Goal: Task Accomplishment & Management: Complete application form

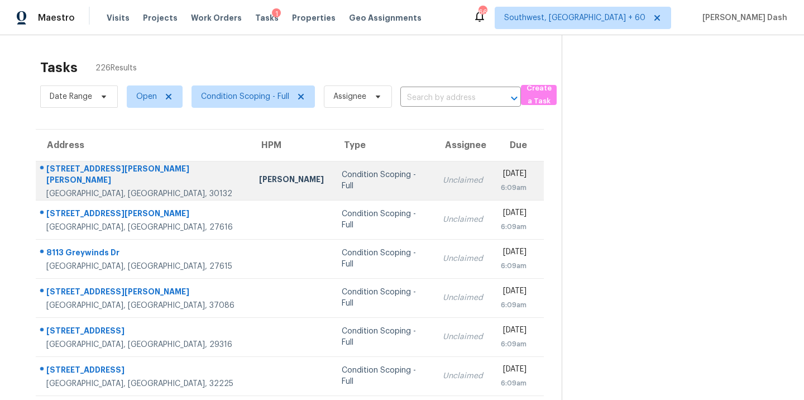
click at [333, 189] on td "Condition Scoping - Full" at bounding box center [383, 180] width 101 height 39
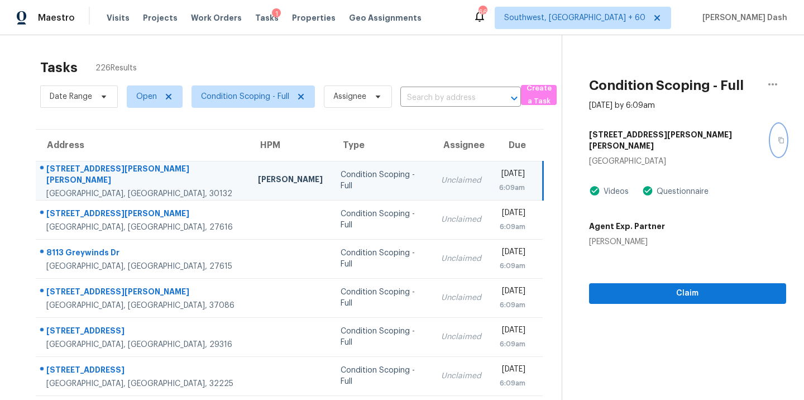
click at [771, 129] on button "button" at bounding box center [778, 140] width 15 height 31
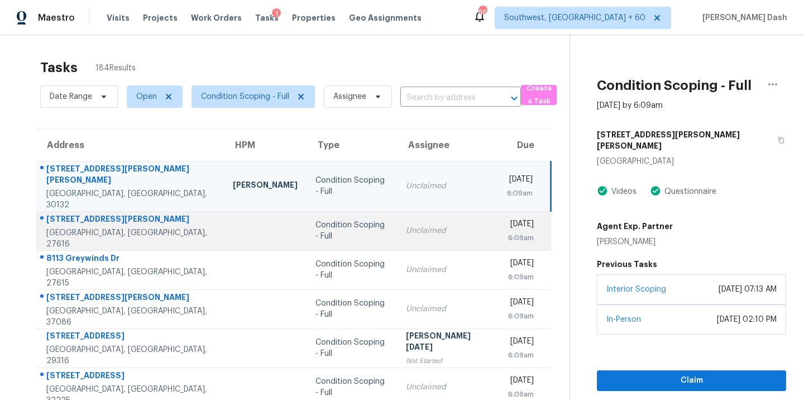
click at [333, 228] on td "Condition Scoping - Full" at bounding box center [352, 230] width 90 height 39
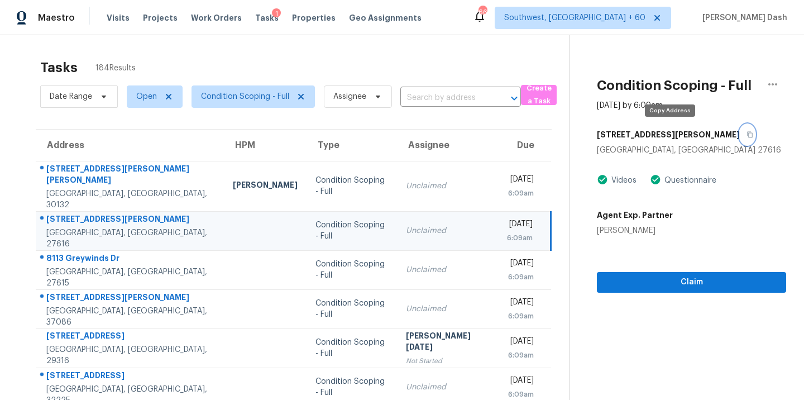
click at [747, 136] on icon "button" at bounding box center [750, 134] width 7 height 7
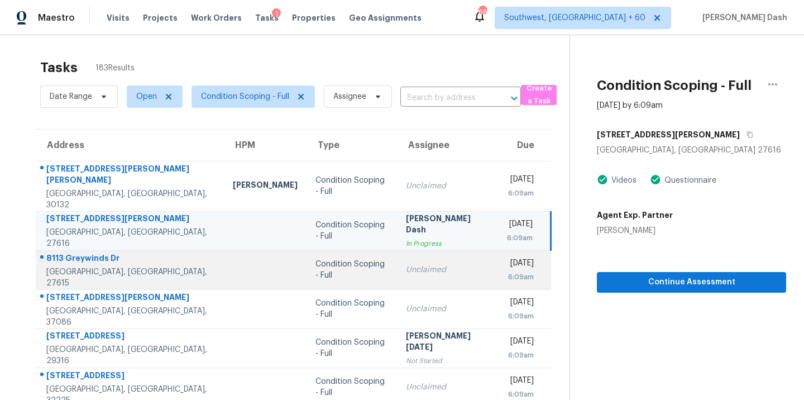
click at [406, 264] on div "Unclaimed" at bounding box center [447, 269] width 83 height 11
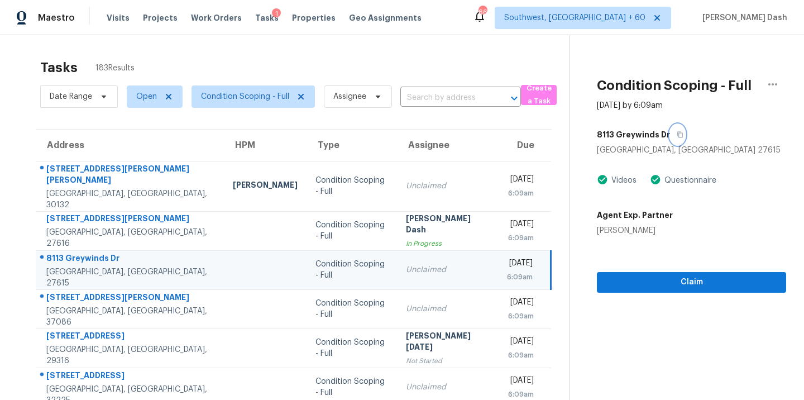
click at [678, 132] on icon "button" at bounding box center [681, 135] width 6 height 6
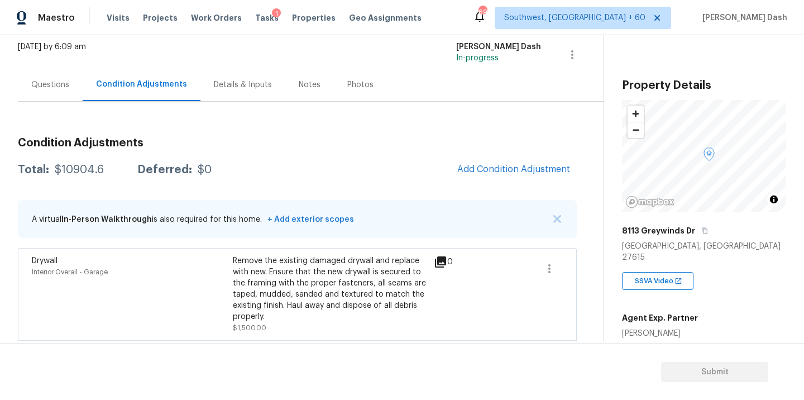
scroll to position [84, 0]
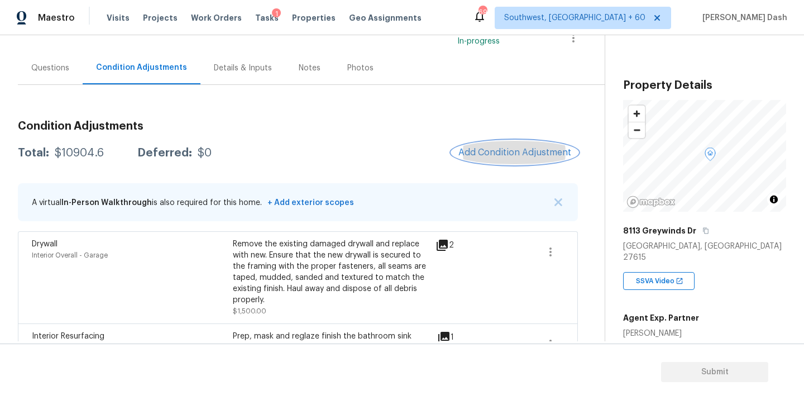
click at [484, 144] on button "Add Condition Adjustment" at bounding box center [515, 152] width 126 height 23
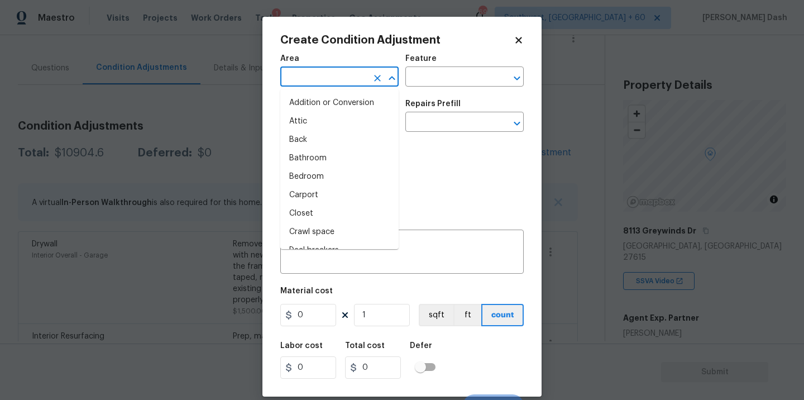
click at [337, 70] on input "text" at bounding box center [323, 77] width 87 height 17
type input "i"
type input "n"
click at [446, 179] on div "Photos" at bounding box center [402, 175] width 244 height 73
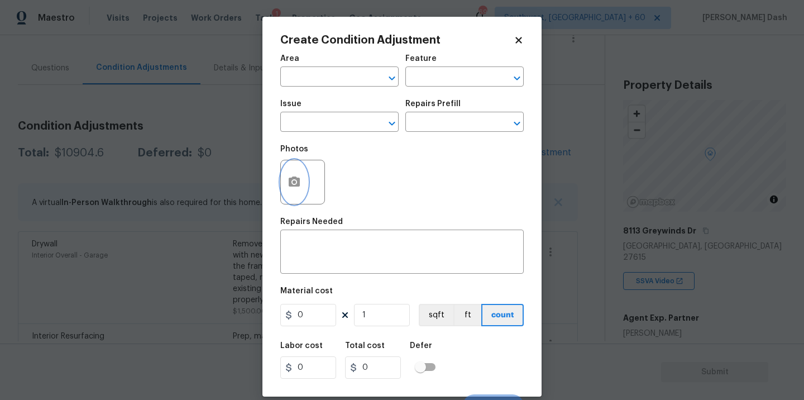
click at [295, 183] on circle "button" at bounding box center [294, 181] width 3 height 3
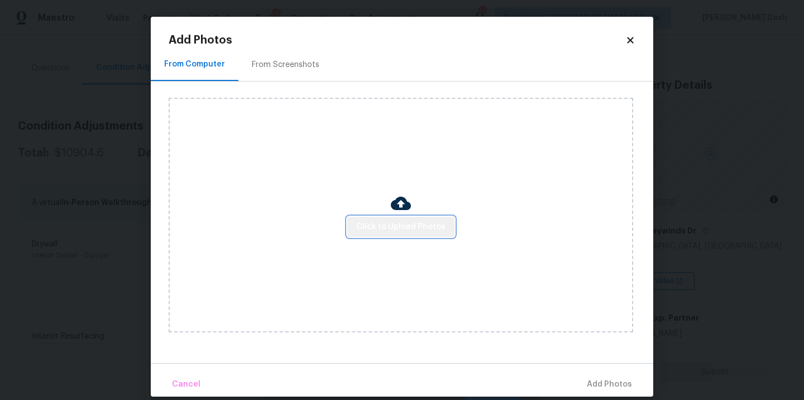
click at [417, 231] on span "Click to Upload Photos" at bounding box center [400, 227] width 89 height 14
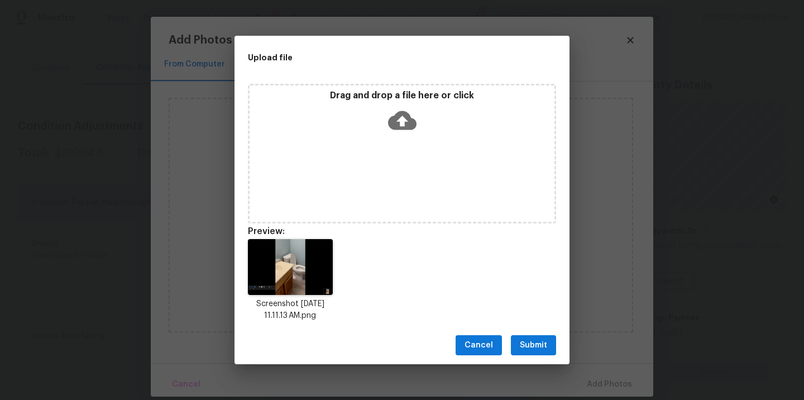
click at [394, 106] on icon at bounding box center [402, 120] width 28 height 28
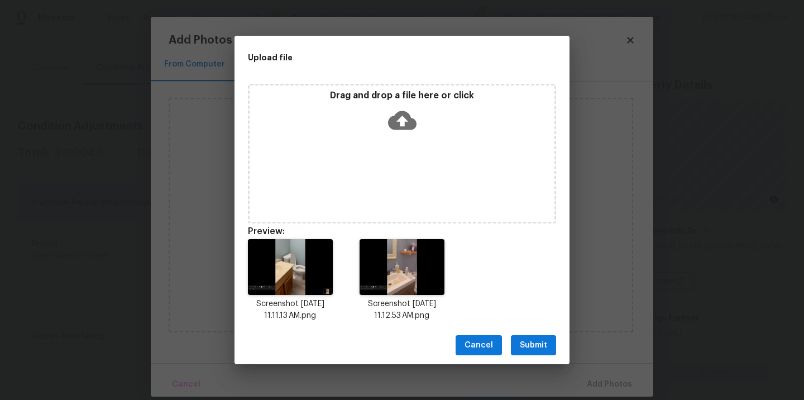
click at [542, 361] on div "Cancel Submit" at bounding box center [402, 345] width 335 height 39
click at [536, 344] on span "Submit" at bounding box center [533, 345] width 27 height 14
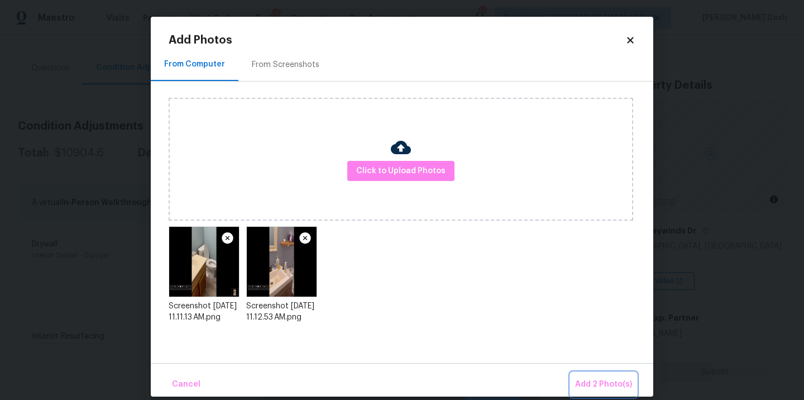
click at [595, 388] on span "Add 2 Photo(s)" at bounding box center [603, 385] width 57 height 14
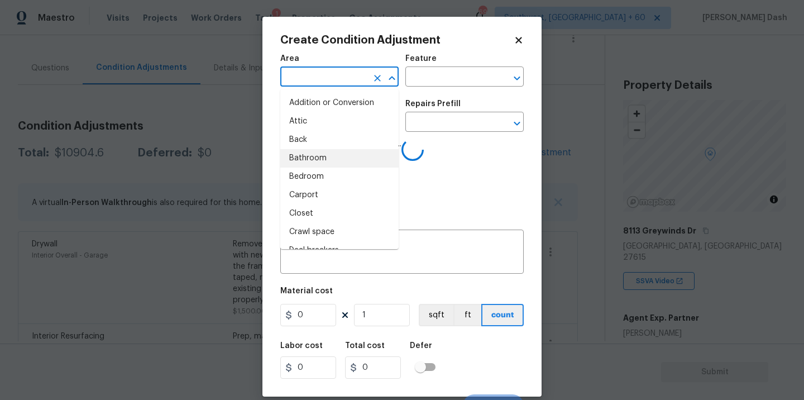
click at [350, 77] on input "text" at bounding box center [323, 77] width 87 height 17
click at [748, 252] on body "Maestro Visits Projects Work Orders Tasks 1 Properties Geo Assignments 690 Sout…" at bounding box center [402, 200] width 804 height 400
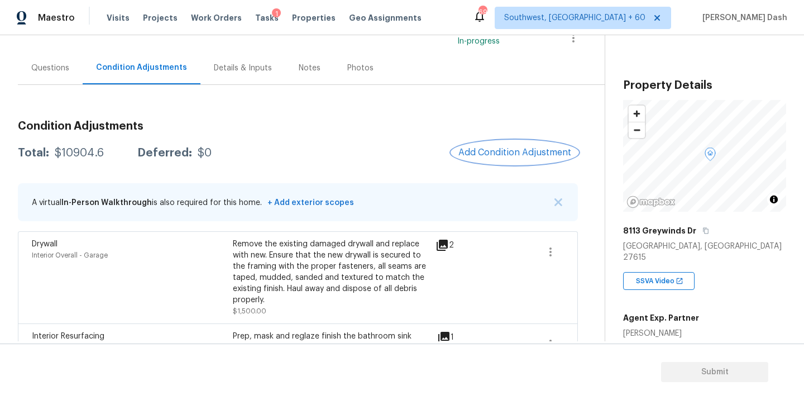
scroll to position [130, 0]
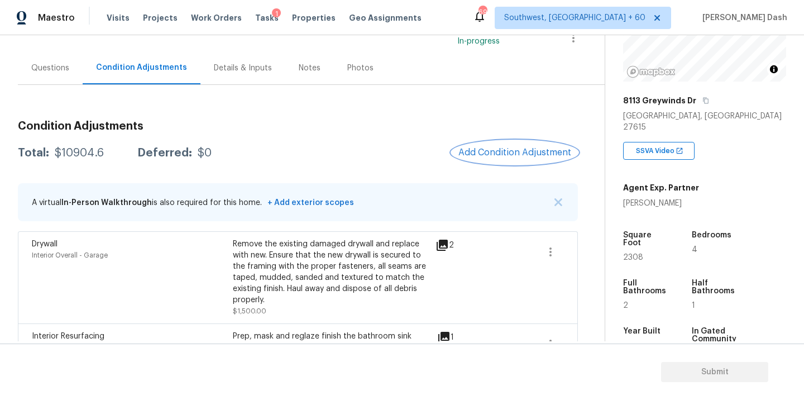
click at [537, 157] on span "Add Condition Adjustment" at bounding box center [515, 152] width 113 height 10
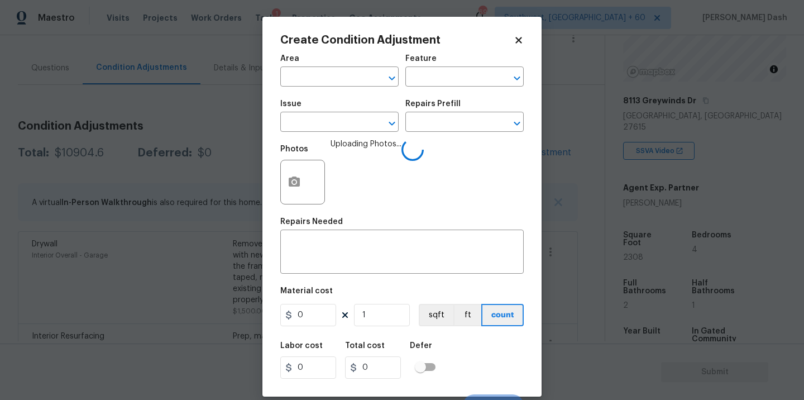
click at [327, 65] on div "Area" at bounding box center [339, 62] width 118 height 15
click at [329, 73] on input "text" at bounding box center [323, 77] width 87 height 17
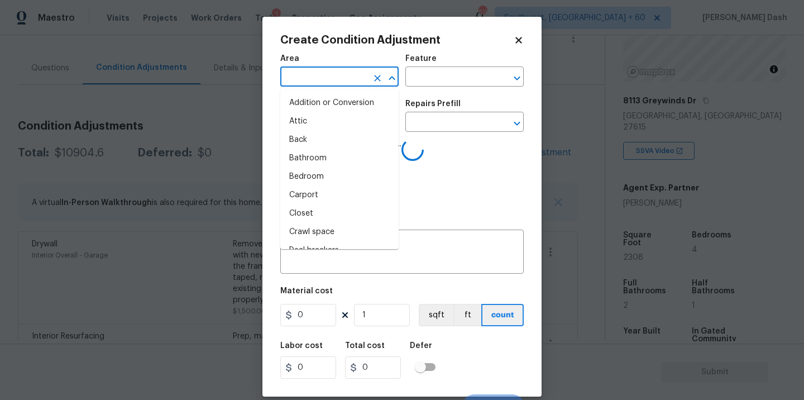
type input "i"
type input "n"
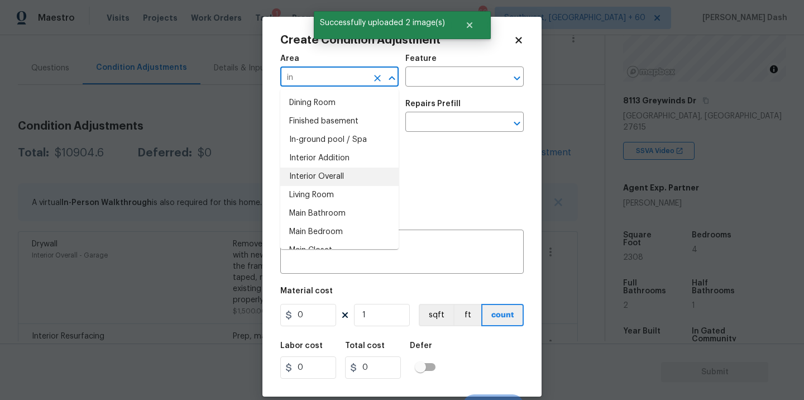
click at [312, 180] on li "Interior Overall" at bounding box center [339, 177] width 118 height 18
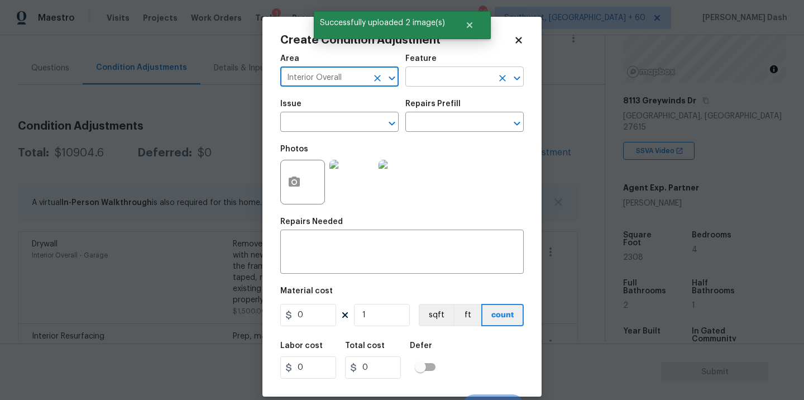
type input "Interior Overall"
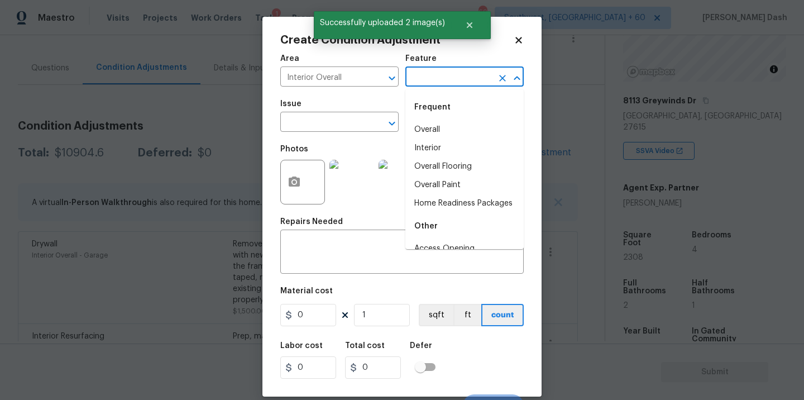
click at [424, 71] on input "text" at bounding box center [449, 77] width 87 height 17
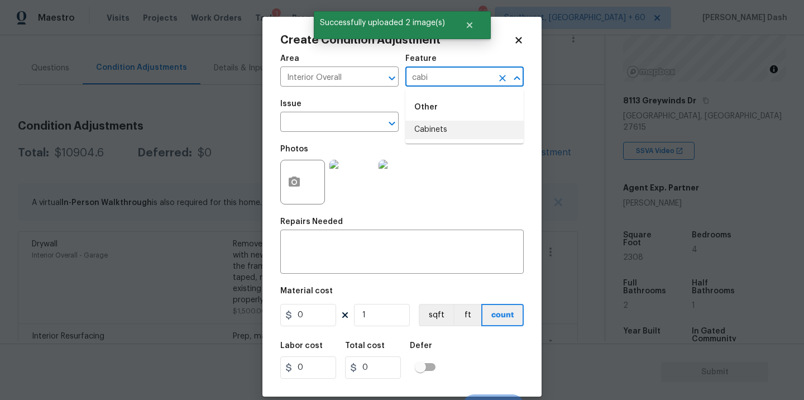
drag, startPoint x: 427, startPoint y: 125, endPoint x: 419, endPoint y: 125, distance: 7.8
click at [427, 125] on li "Cabinets" at bounding box center [465, 130] width 118 height 18
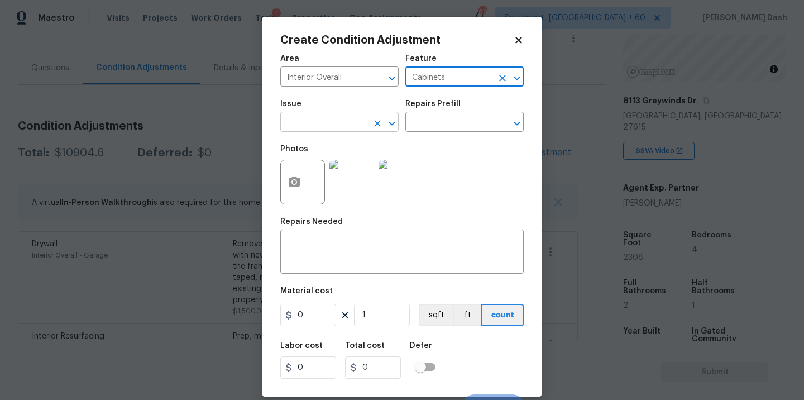
type input "Cabinets"
click at [347, 125] on input "text" at bounding box center [323, 123] width 87 height 17
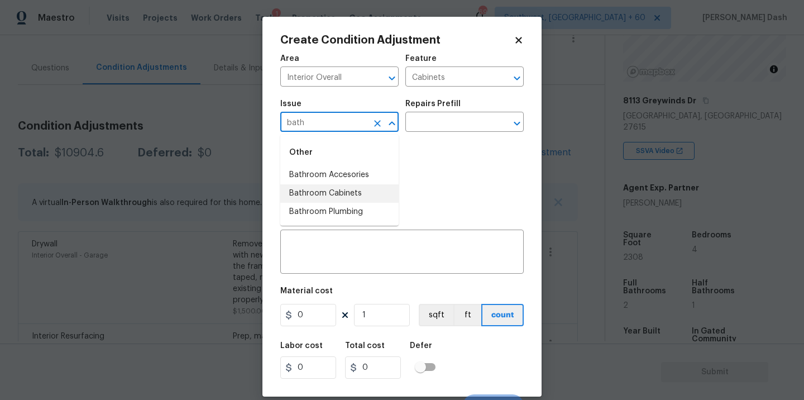
click at [347, 198] on li "Bathroom Cabinets" at bounding box center [339, 193] width 118 height 18
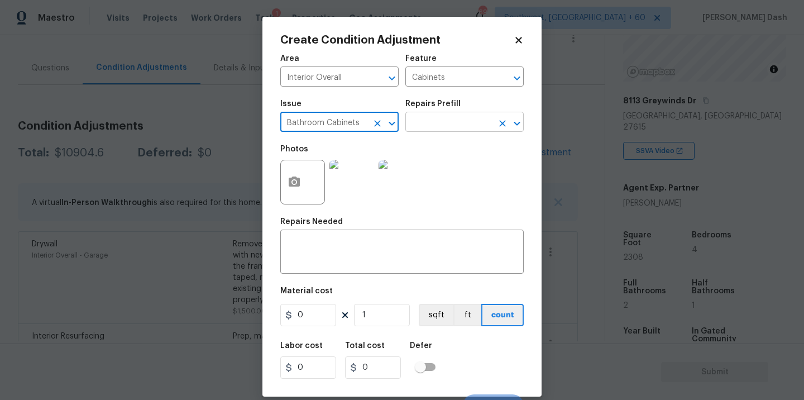
type input "Bathroom Cabinets"
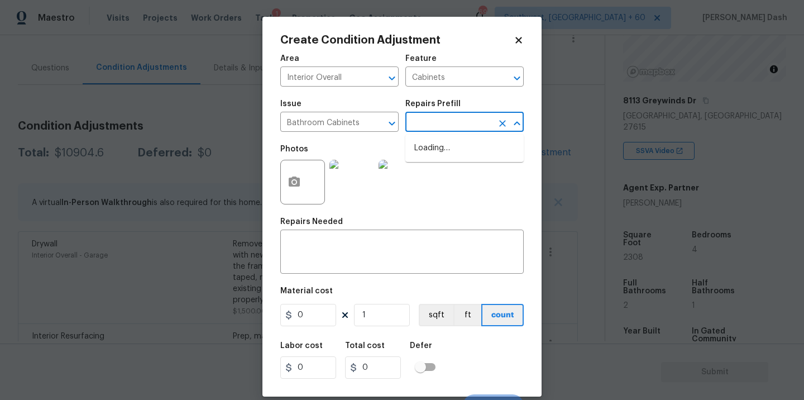
click at [454, 117] on input "text" at bounding box center [449, 123] width 87 height 17
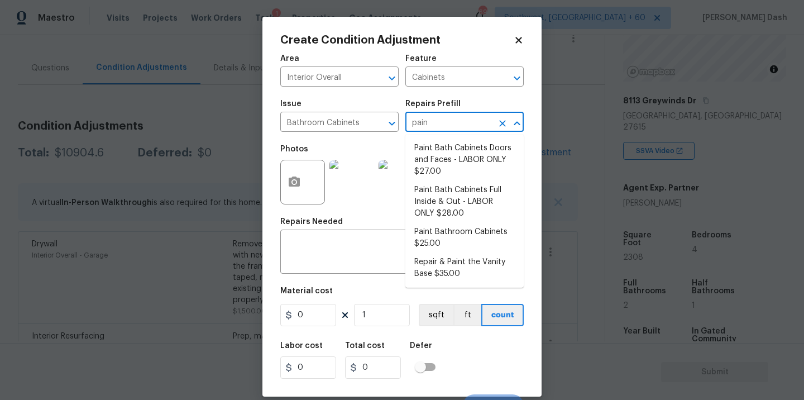
type input "paint"
click at [455, 191] on li "Paint Bath Cabinets Full Inside & Out - LABOR ONLY $28.00" at bounding box center [465, 202] width 118 height 42
type textarea "Prep, sand, mask and apply 2 coats of paint to the bathroom cabinet doors, inte…"
type input "28"
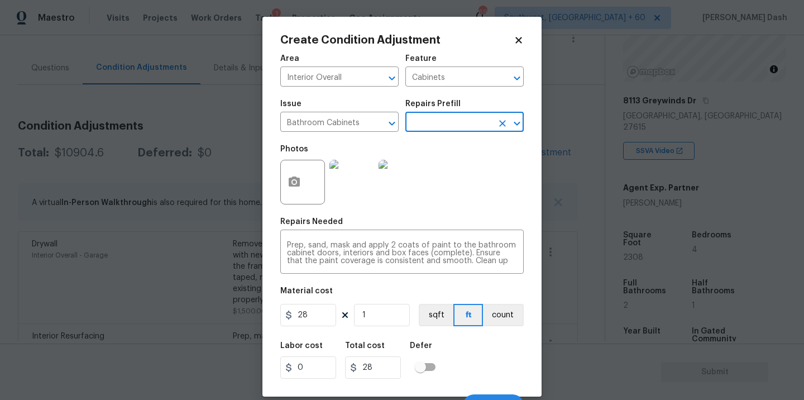
click at [454, 122] on input "text" at bounding box center [449, 123] width 87 height 17
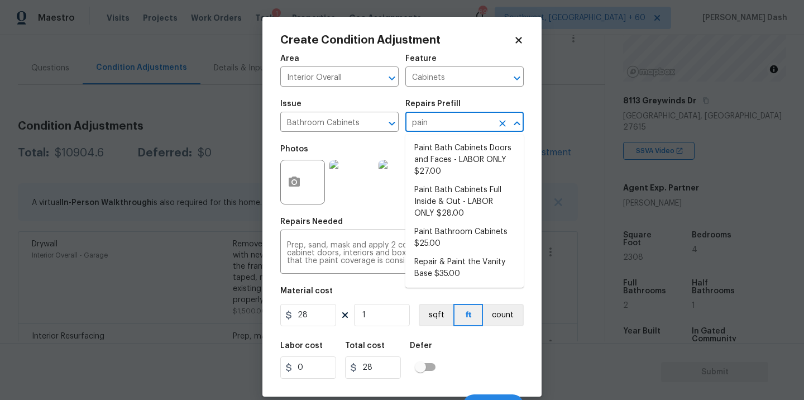
type input "paint"
click at [440, 229] on li "Paint Bathroom Cabinets $25.00" at bounding box center [465, 238] width 118 height 30
type textarea "Prep, sand, mask and apply 2 coats of paint to the bathroom cabinet doors, inte…"
type input "25"
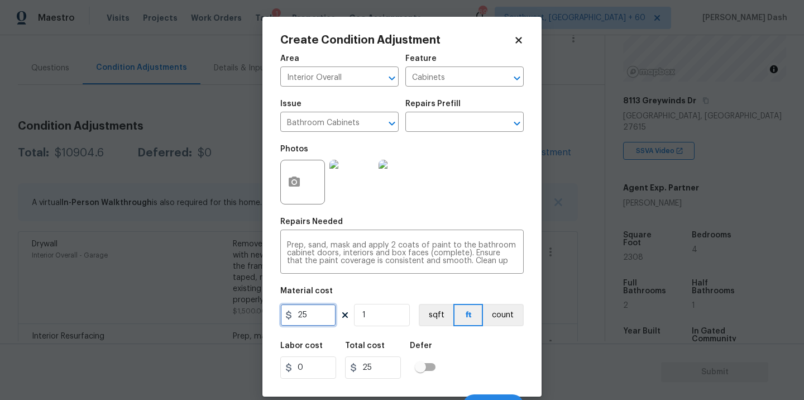
click at [317, 321] on input "25" at bounding box center [308, 315] width 56 height 22
type input "1000"
click at [384, 313] on input "1" at bounding box center [382, 315] width 56 height 22
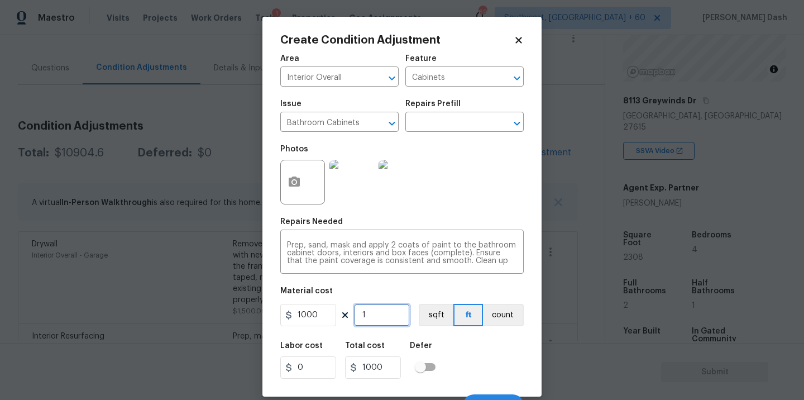
type input "0"
type input "3"
type input "3000"
type input "3"
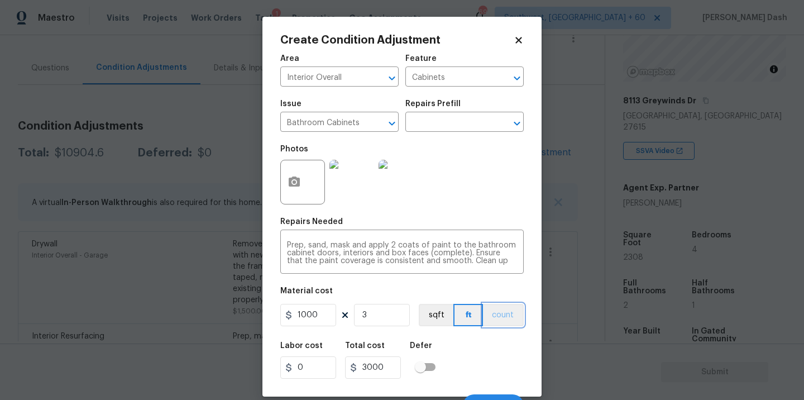
click at [521, 309] on button "count" at bounding box center [503, 315] width 41 height 22
click at [502, 340] on div "Labor cost 0 Total cost 3000 Defer" at bounding box center [402, 360] width 244 height 50
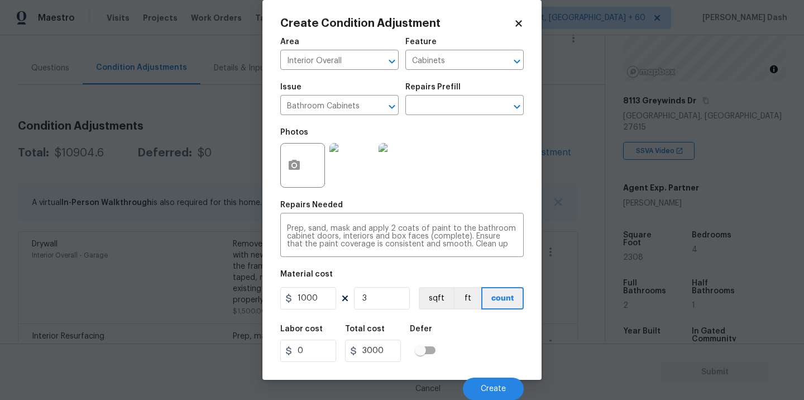
click at [497, 373] on div "Cancel Create" at bounding box center [402, 384] width 244 height 31
click at [494, 379] on button "Create" at bounding box center [493, 389] width 61 height 22
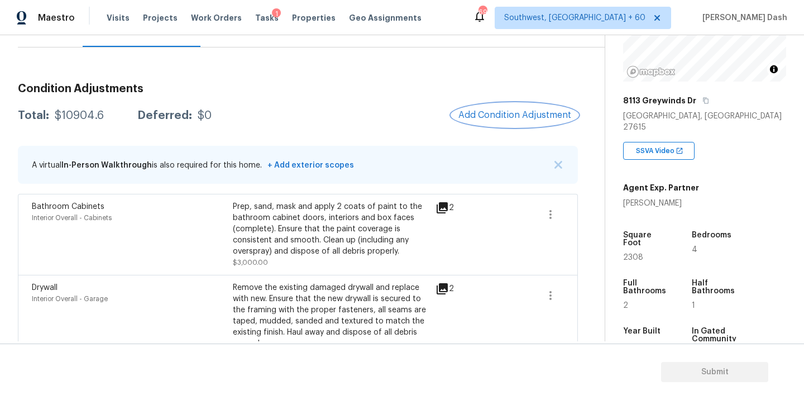
scroll to position [186, 0]
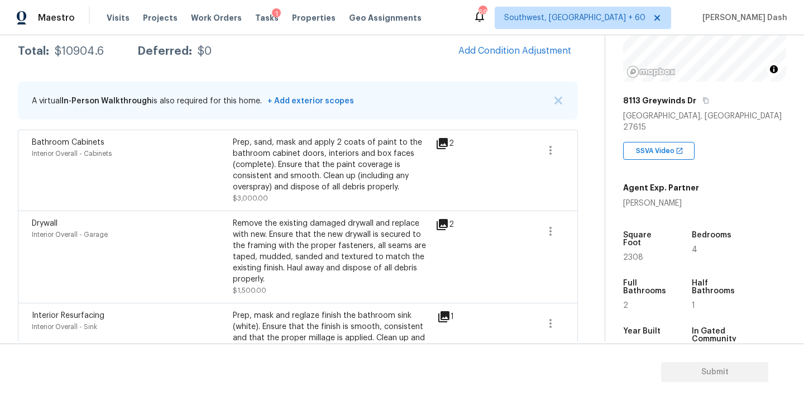
click at [78, 50] on div "$10904.6" at bounding box center [79, 51] width 49 height 11
copy div "$10904.6"
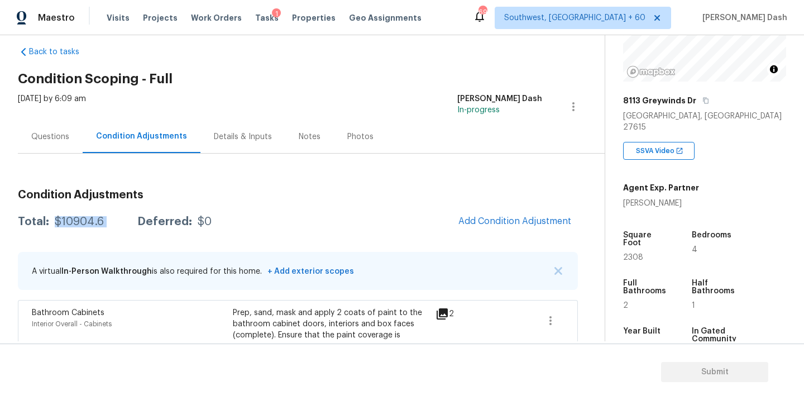
scroll to position [0, 0]
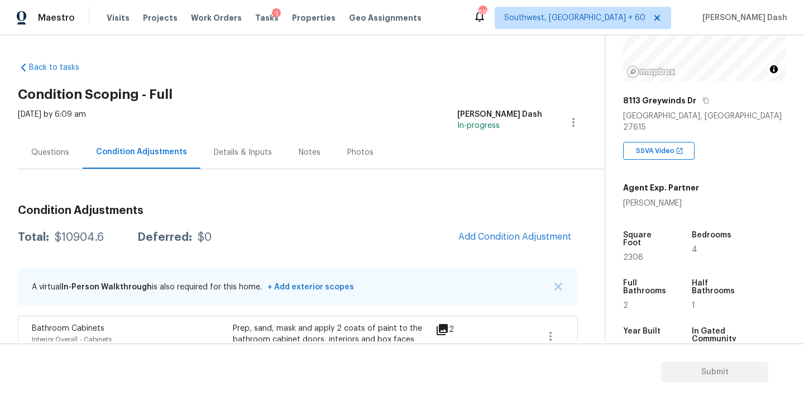
click at [36, 144] on div "Questions" at bounding box center [50, 152] width 65 height 33
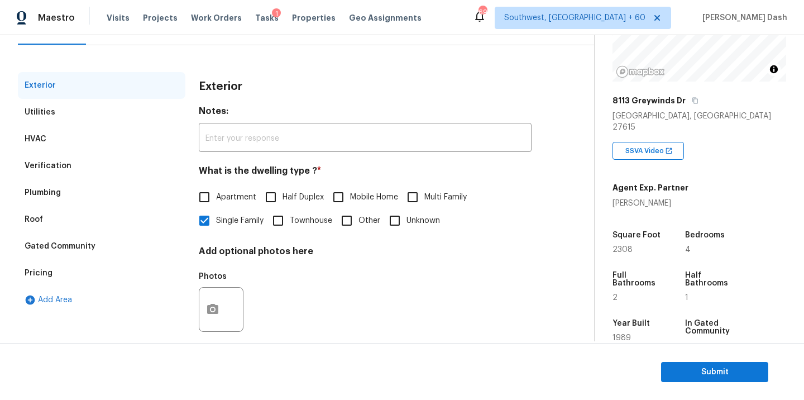
scroll to position [138, 0]
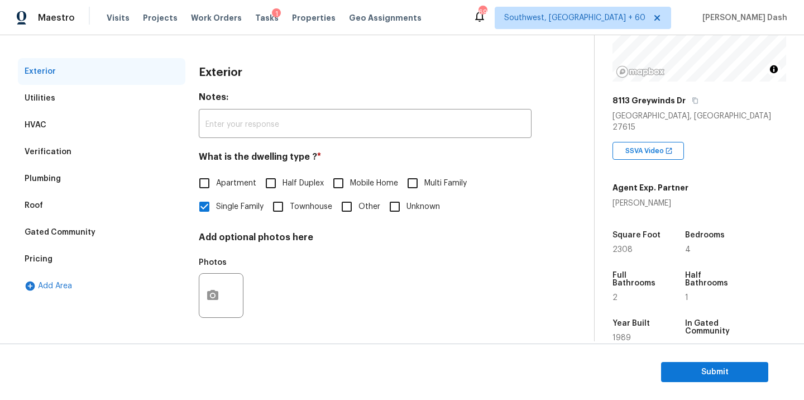
click at [50, 151] on div "Verification" at bounding box center [48, 151] width 47 height 11
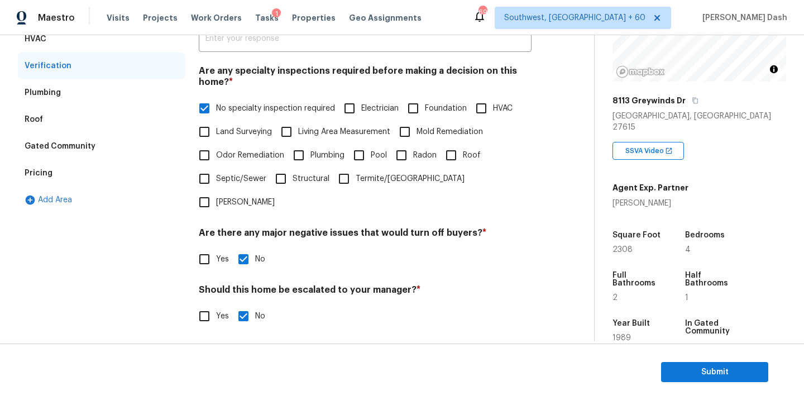
scroll to position [272, 0]
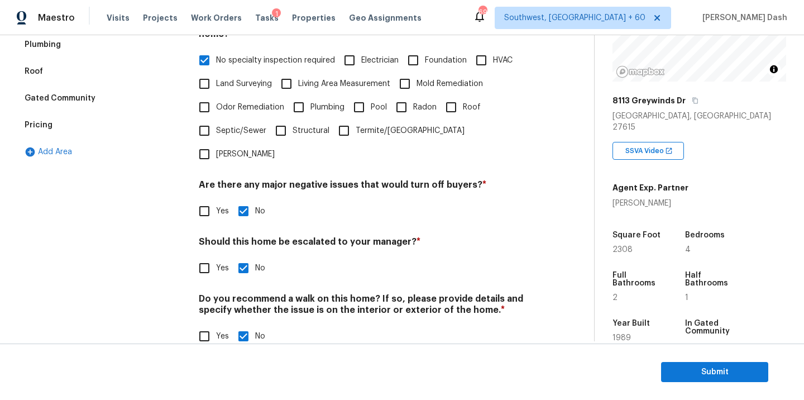
click at [197, 256] on input "Yes" at bounding box center [204, 267] width 23 height 23
checkbox input "true"
checkbox input "false"
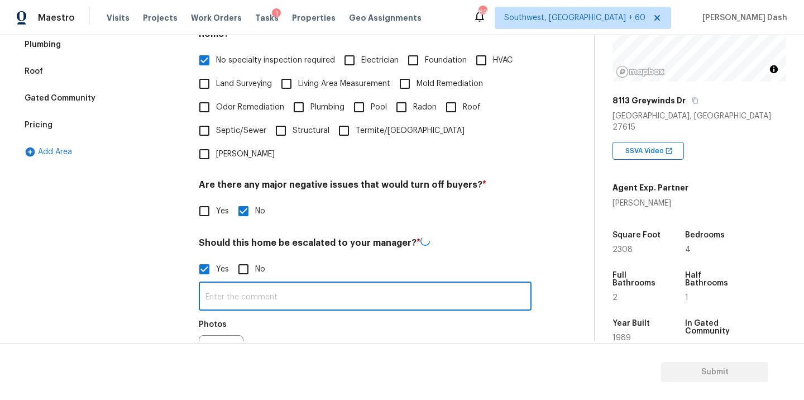
click at [256, 284] on input "text" at bounding box center [365, 297] width 333 height 26
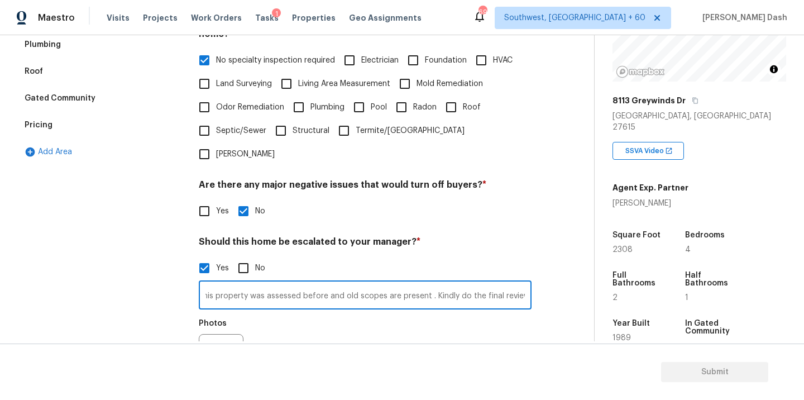
scroll to position [0, 9]
click at [426, 283] on input "This property was assessed before and old scopes are present . Kindly do the fi…" at bounding box center [365, 296] width 333 height 26
type input "This property was assessed before and old scopes are present. Kindly do the fin…"
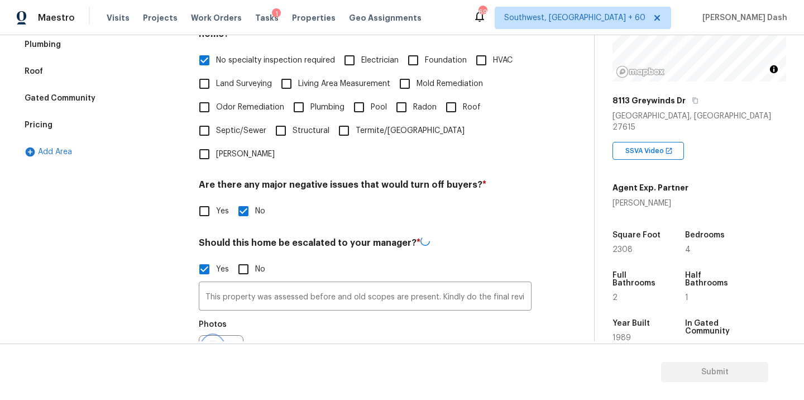
click at [218, 351] on icon "button" at bounding box center [212, 357] width 13 height 13
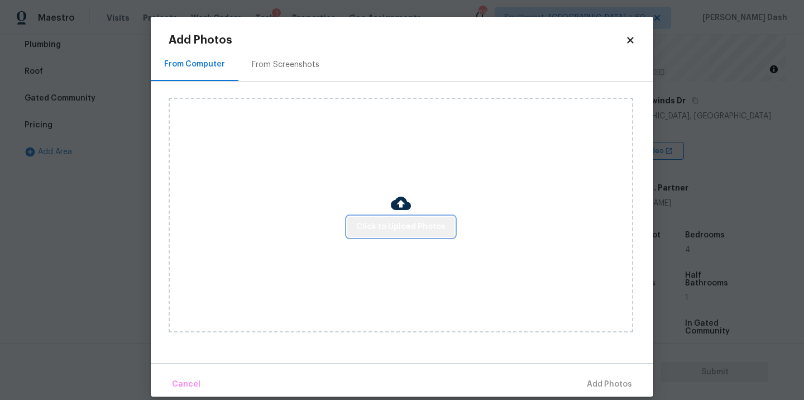
click at [410, 228] on span "Click to Upload Photos" at bounding box center [400, 227] width 89 height 14
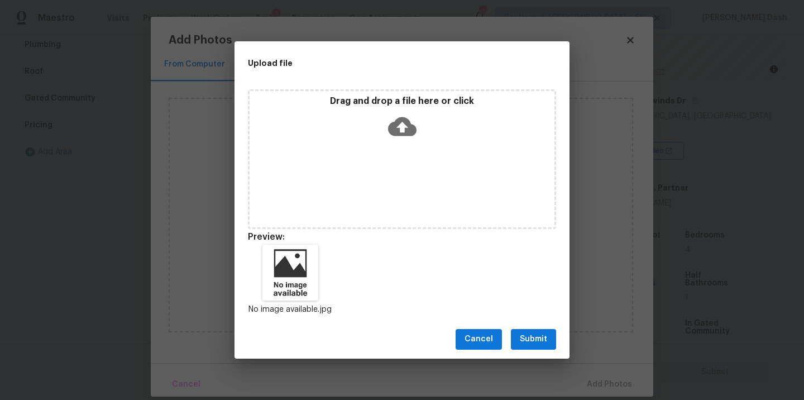
click at [518, 343] on button "Submit" at bounding box center [533, 339] width 45 height 21
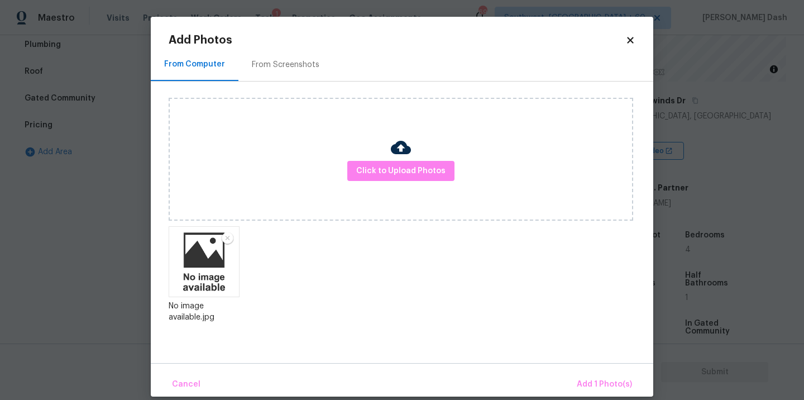
click at [592, 371] on div "Cancel Add 1 Photo(s)" at bounding box center [402, 380] width 503 height 34
click at [592, 382] on span "Add 1 Photo(s)" at bounding box center [604, 385] width 55 height 14
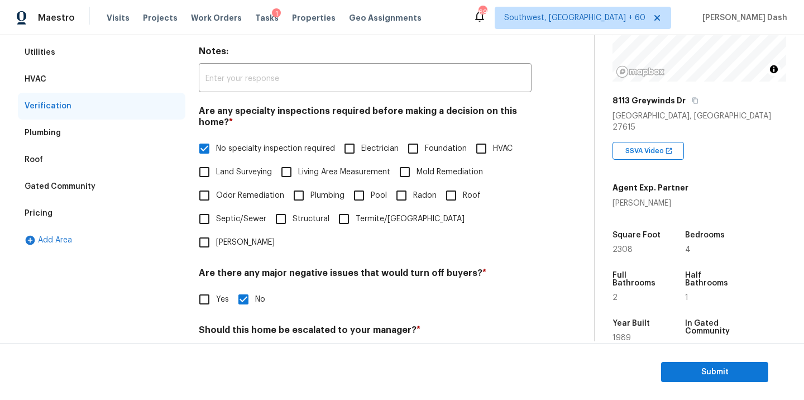
scroll to position [128, 0]
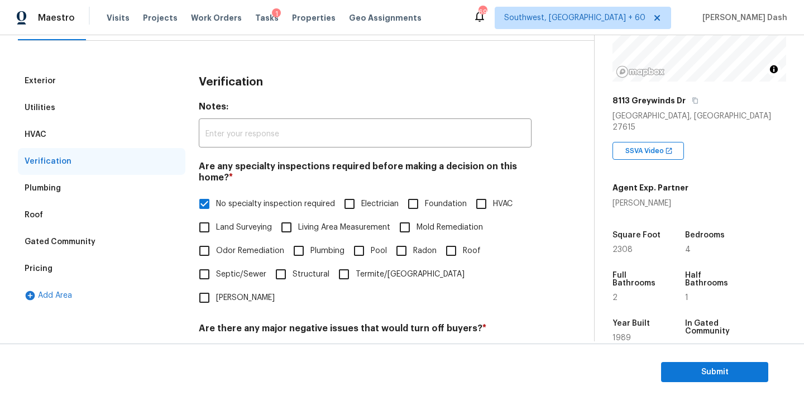
click at [118, 37] on div "Condition Adjustments" at bounding box center [142, 23] width 113 height 33
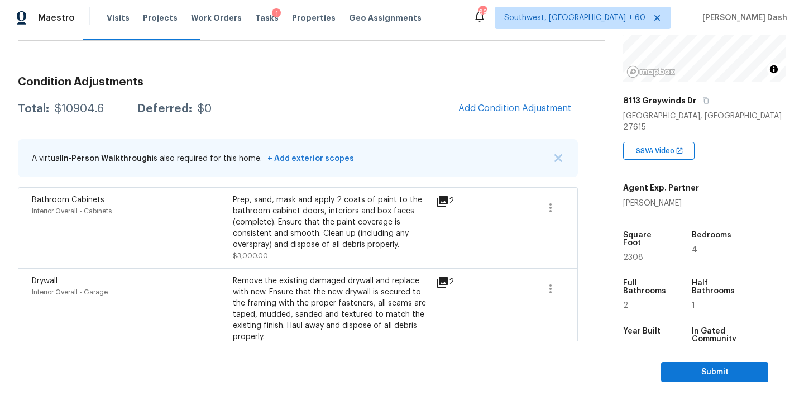
click at [90, 102] on div "Total: $10904.6 Deferred: $0 Add Condition Adjustment" at bounding box center [298, 109] width 560 height 25
copy div "$10904.6"
click at [56, 39] on div "Questions" at bounding box center [50, 23] width 65 height 33
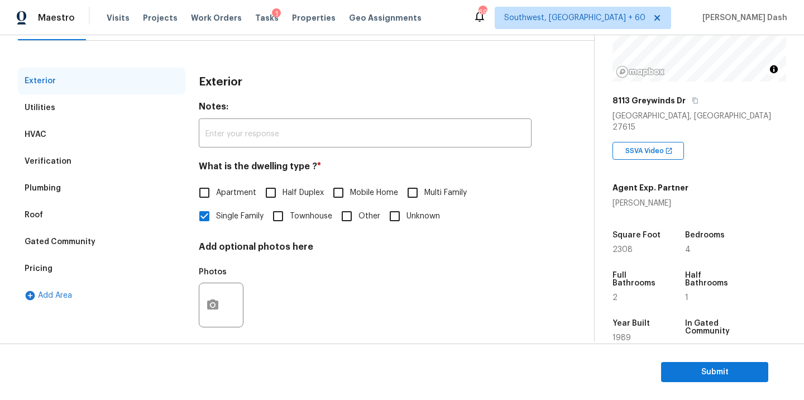
scroll to position [128, 0]
click at [96, 163] on div "Verification" at bounding box center [102, 161] width 168 height 27
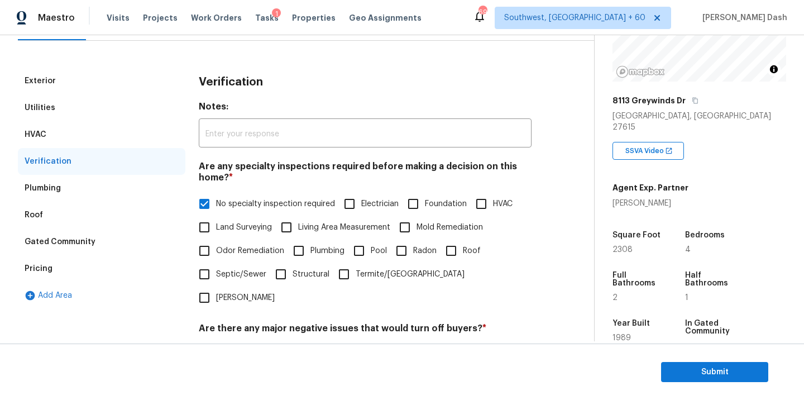
scroll to position [355, 0]
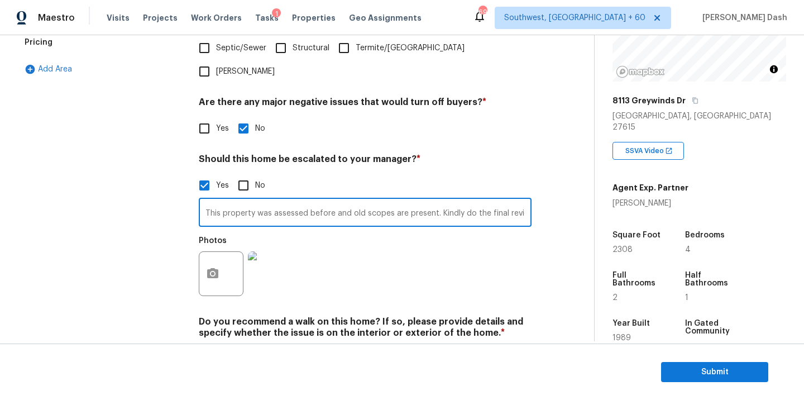
click at [303, 201] on input "This property was assessed before and old scopes are present. Kindly do the fin…" at bounding box center [365, 214] width 333 height 26
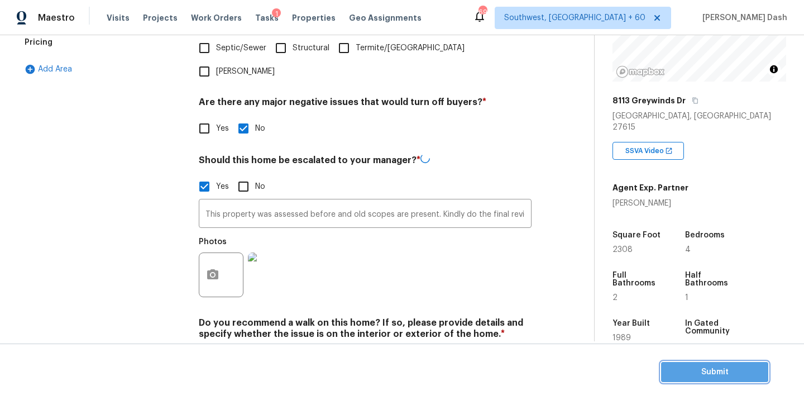
click at [713, 363] on button "Submit" at bounding box center [714, 372] width 107 height 21
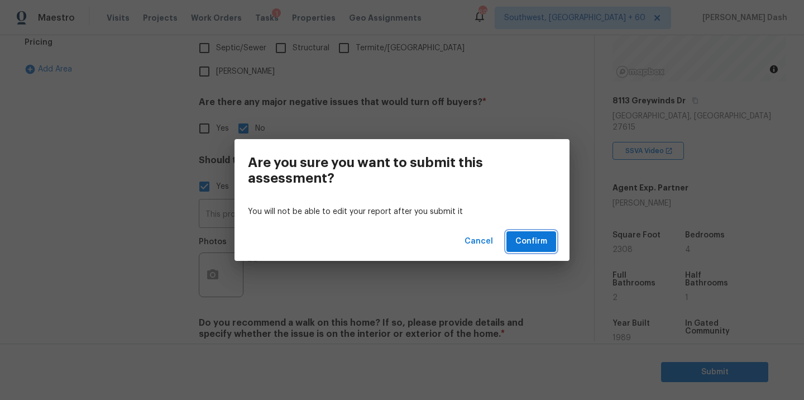
click at [527, 239] on span "Confirm" at bounding box center [532, 242] width 32 height 14
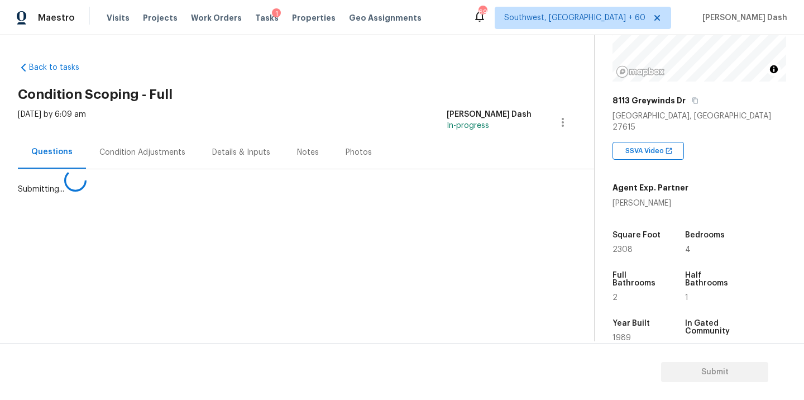
scroll to position [0, 0]
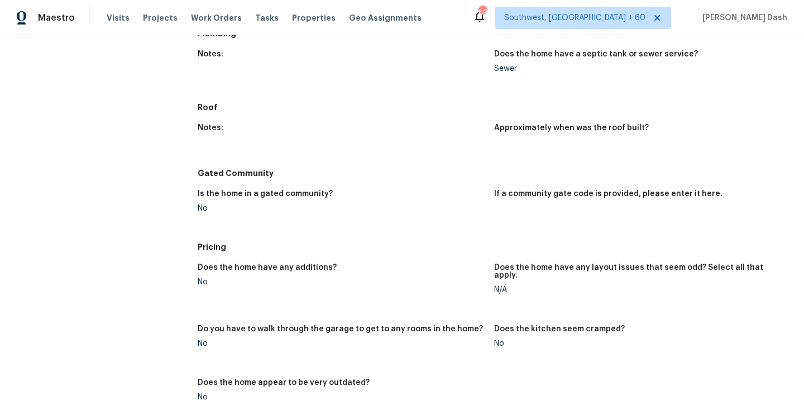
scroll to position [1010, 0]
